Goal: Transaction & Acquisition: Purchase product/service

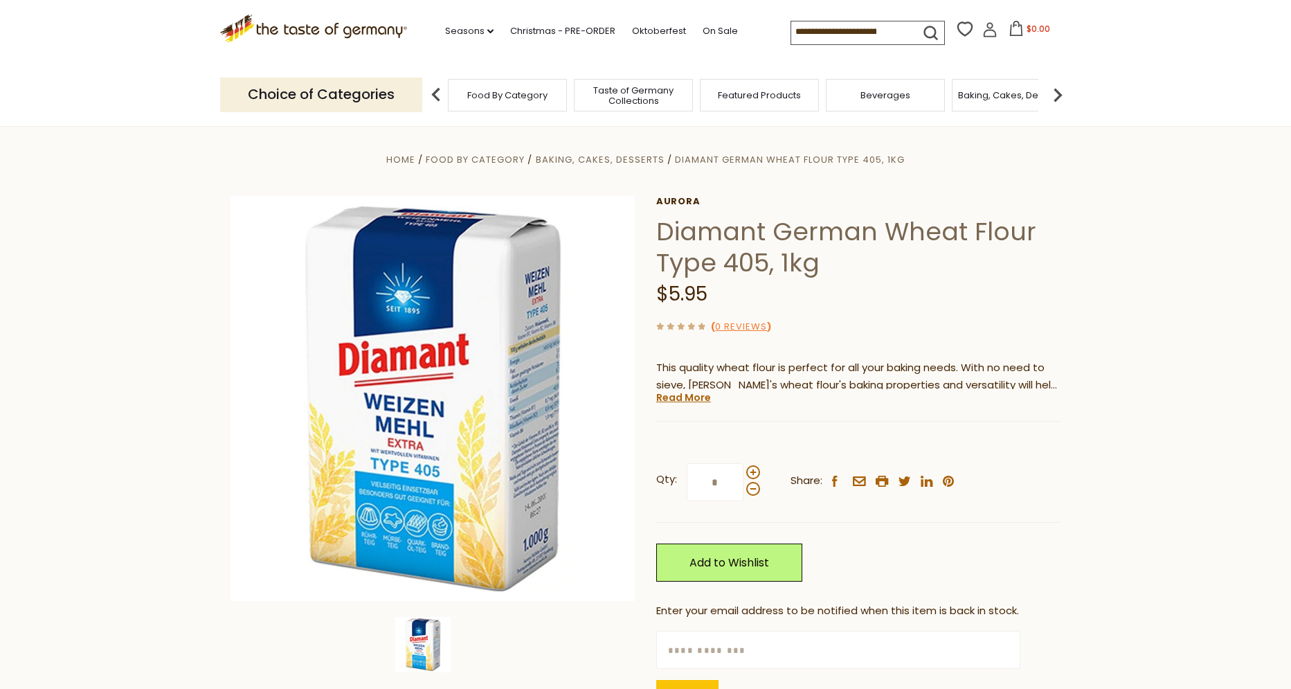
click at [654, 93] on span "Taste of Germany Collections" at bounding box center [633, 95] width 111 height 21
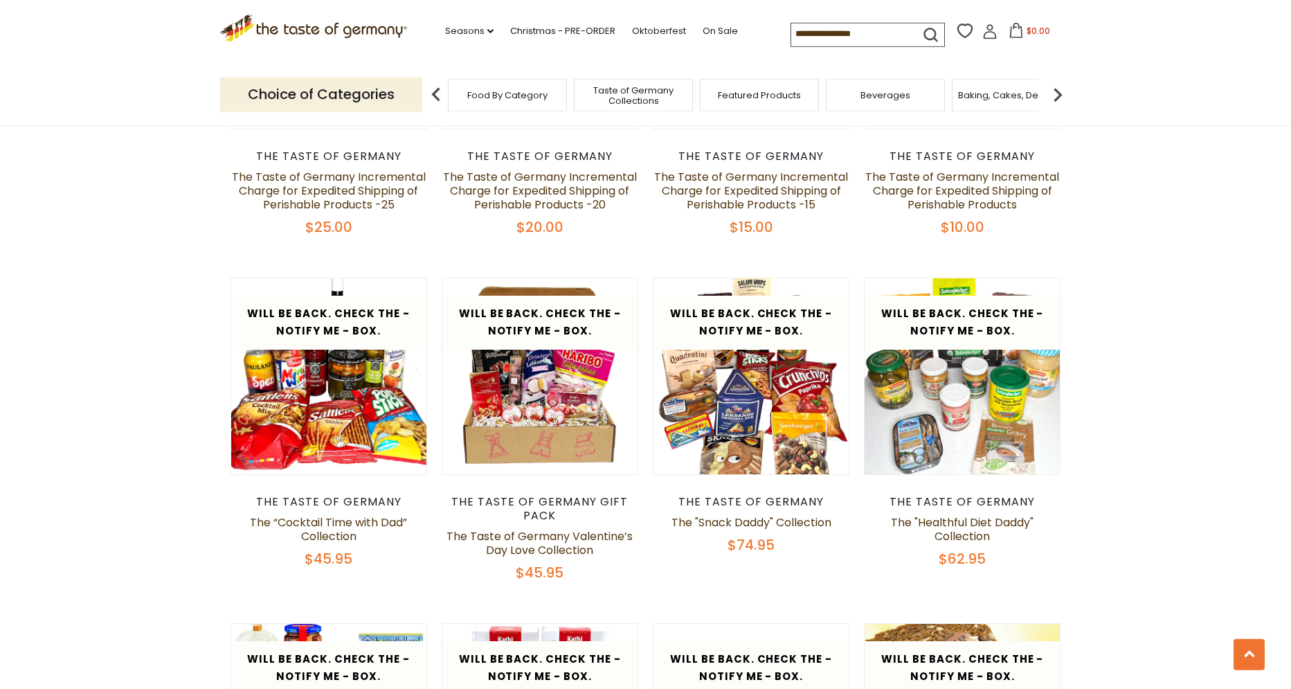
scroll to position [1292, 0]
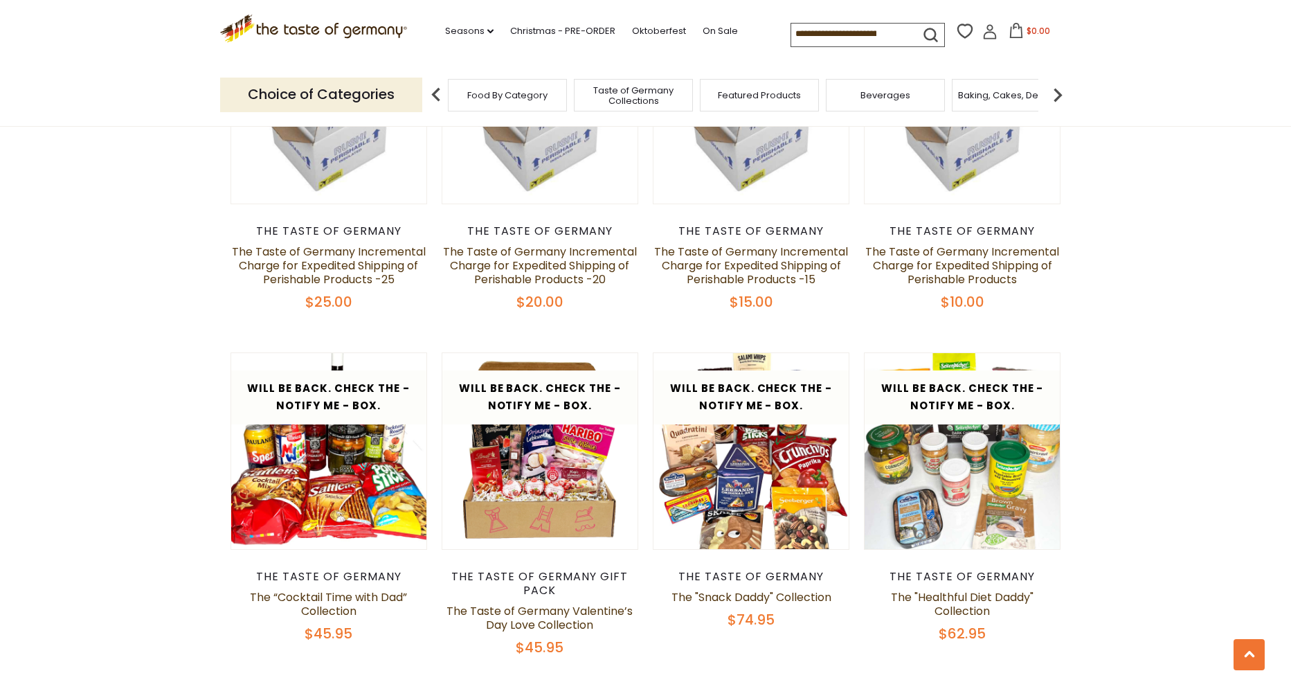
click at [532, 93] on span "Food By Category" at bounding box center [507, 95] width 80 height 10
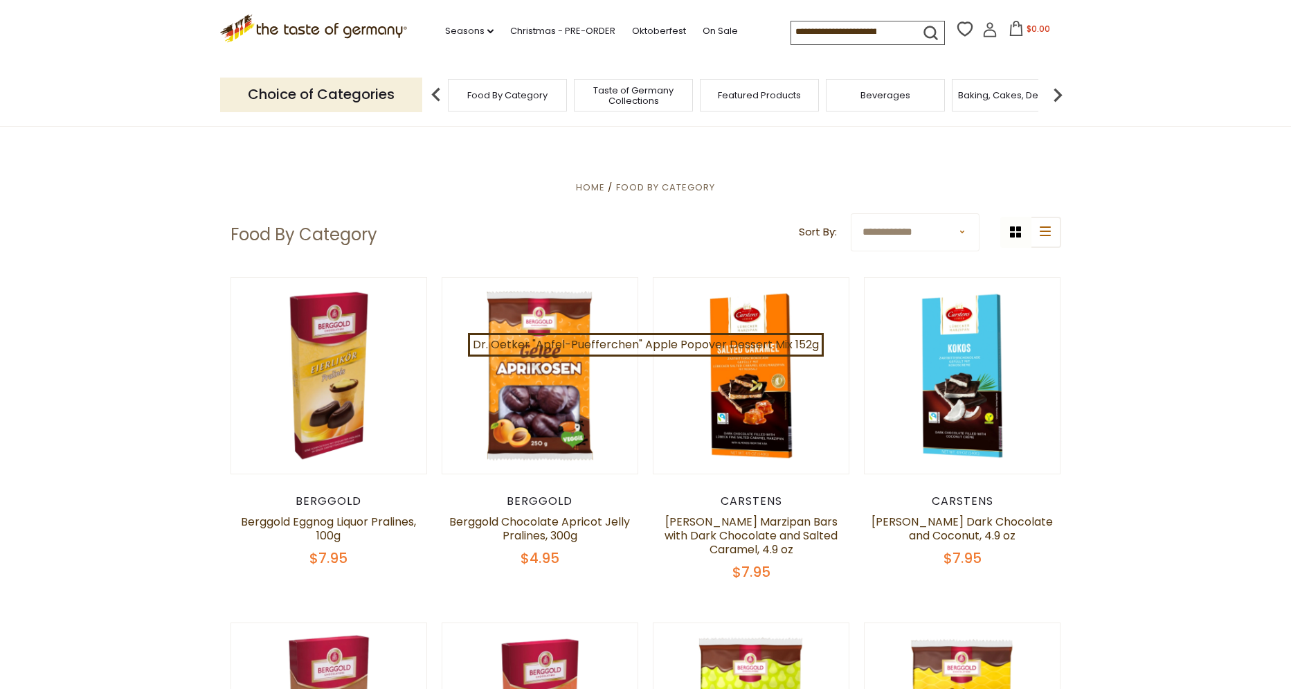
click at [791, 30] on input at bounding box center [849, 30] width 117 height 19
type input "*****"
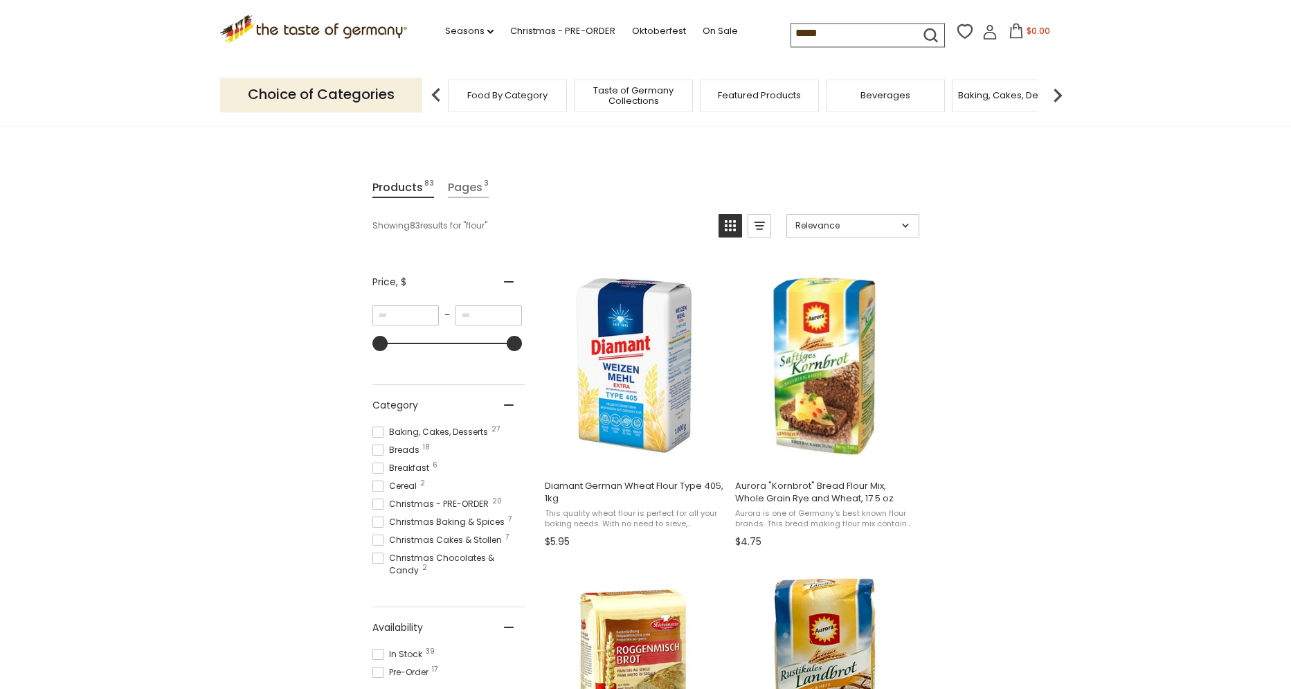
scroll to position [96, 0]
